Goal: Information Seeking & Learning: Find specific page/section

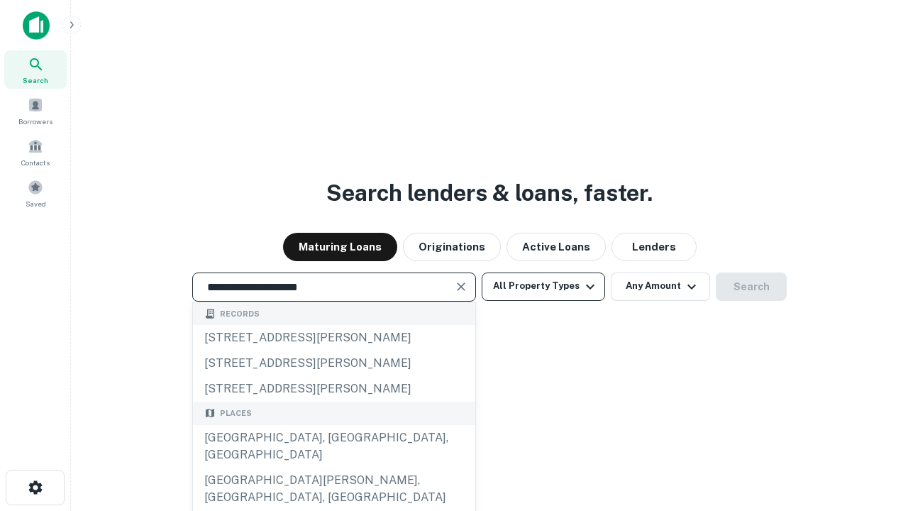
click at [334, 468] on div "[GEOGRAPHIC_DATA], [GEOGRAPHIC_DATA], [GEOGRAPHIC_DATA]" at bounding box center [334, 446] width 282 height 43
click at [544, 286] on button "All Property Types" at bounding box center [543, 287] width 123 height 28
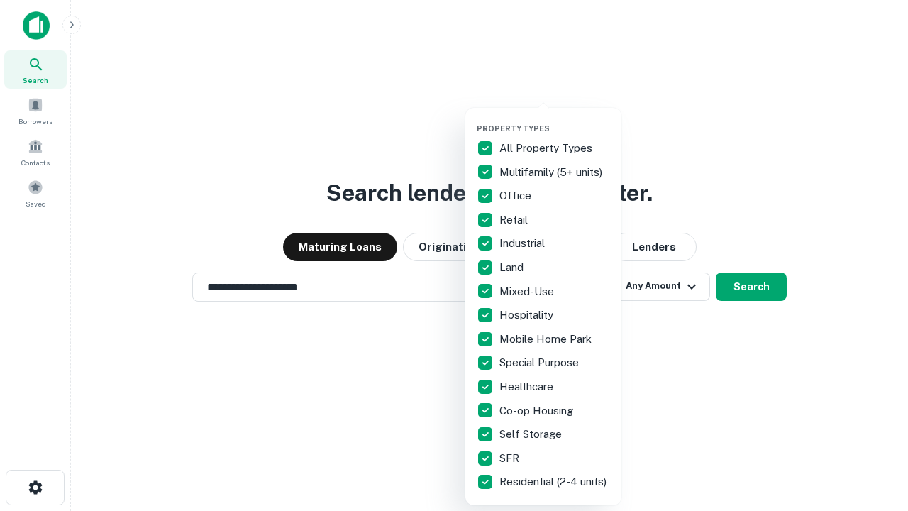
type input "**********"
click at [555, 119] on button "button" at bounding box center [555, 119] width 156 height 1
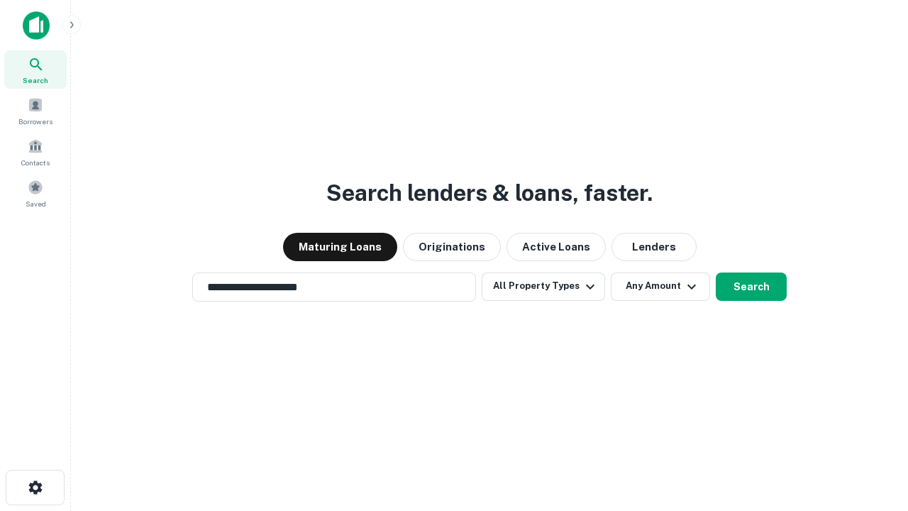
scroll to position [22, 0]
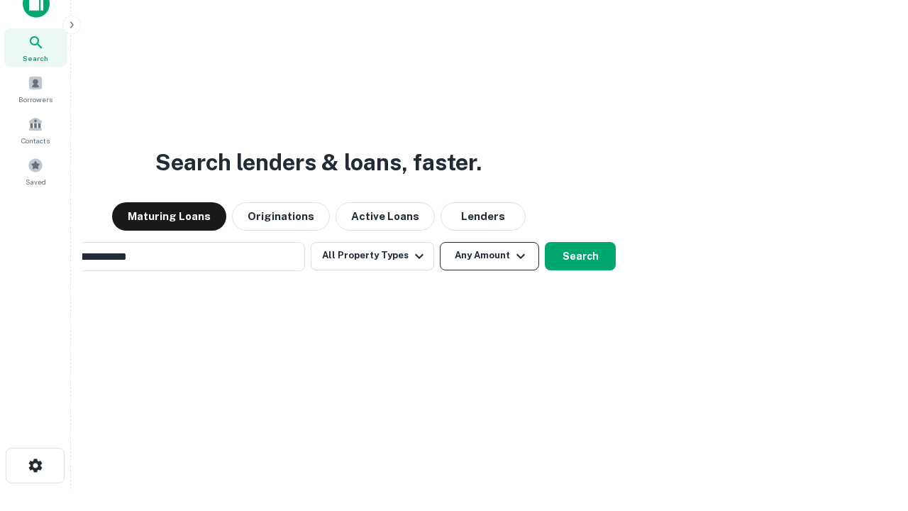
click at [440, 242] on button "Any Amount" at bounding box center [489, 256] width 99 height 28
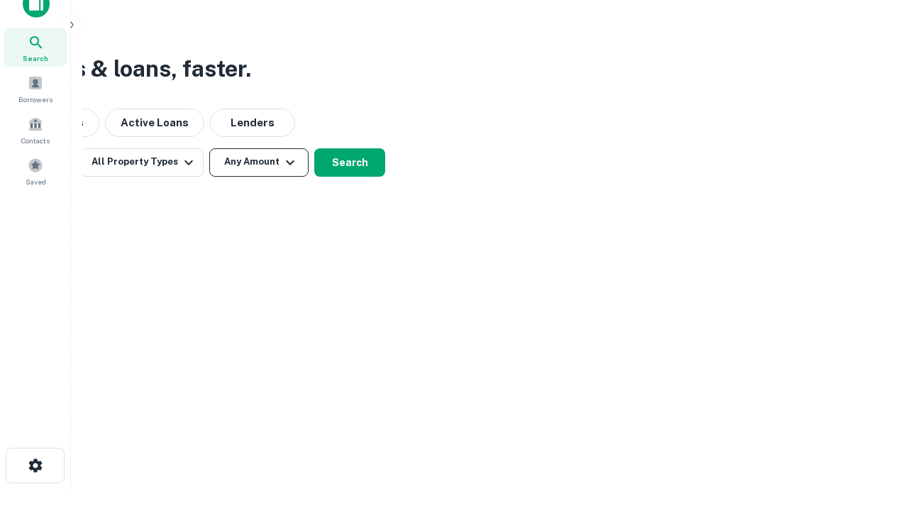
scroll to position [23, 0]
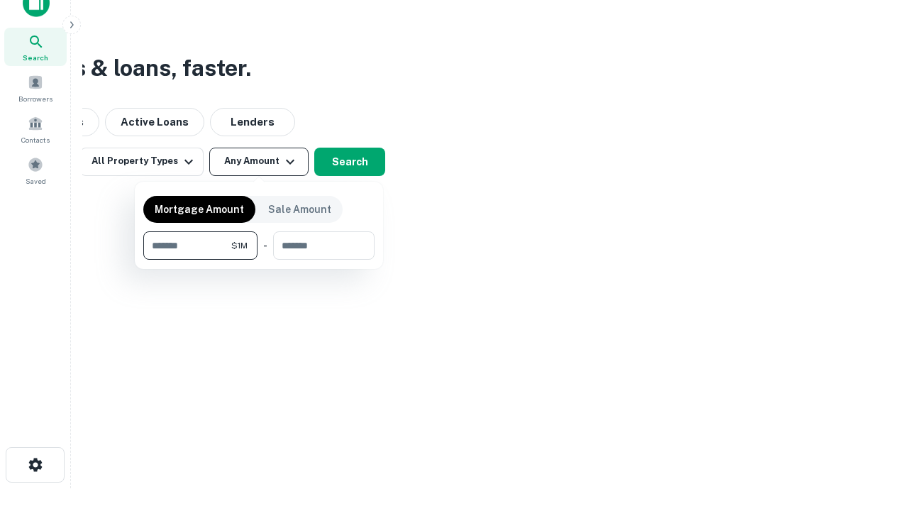
type input "*******"
click at [259, 260] on button "button" at bounding box center [258, 260] width 231 height 1
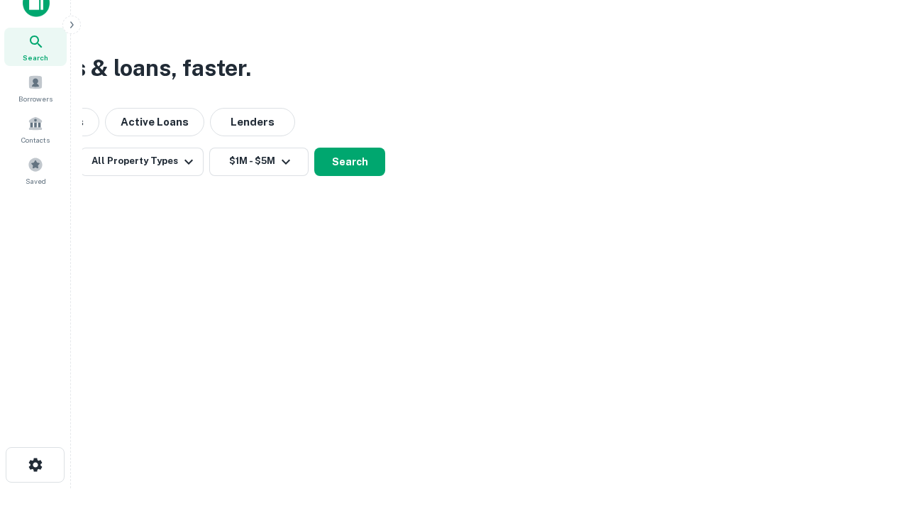
scroll to position [9, 262]
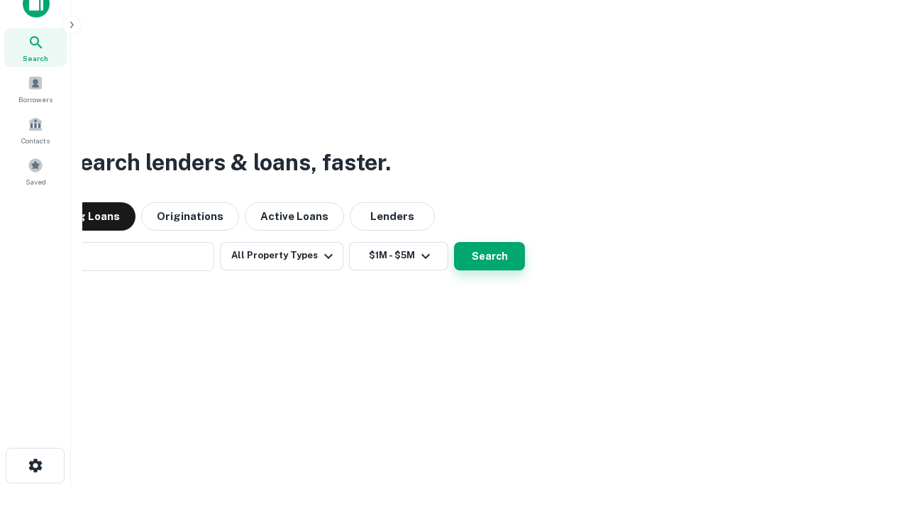
click at [454, 242] on button "Search" at bounding box center [489, 256] width 71 height 28
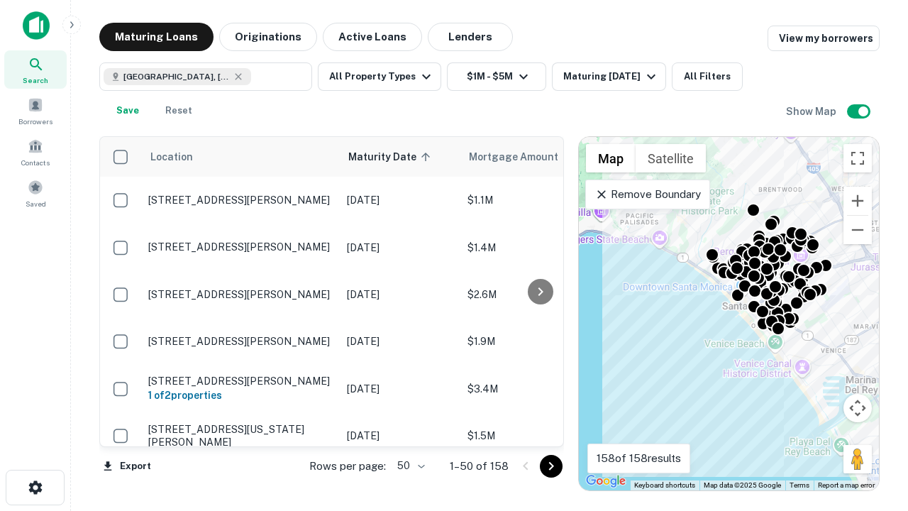
click at [409, 466] on body "Search Borrowers Contacts Saved Maturing Loans Originations Active Loans Lender…" at bounding box center [454, 255] width 908 height 511
click at [409, 430] on li "25" at bounding box center [409, 430] width 41 height 26
